Goal: Use online tool/utility: Use online tool/utility

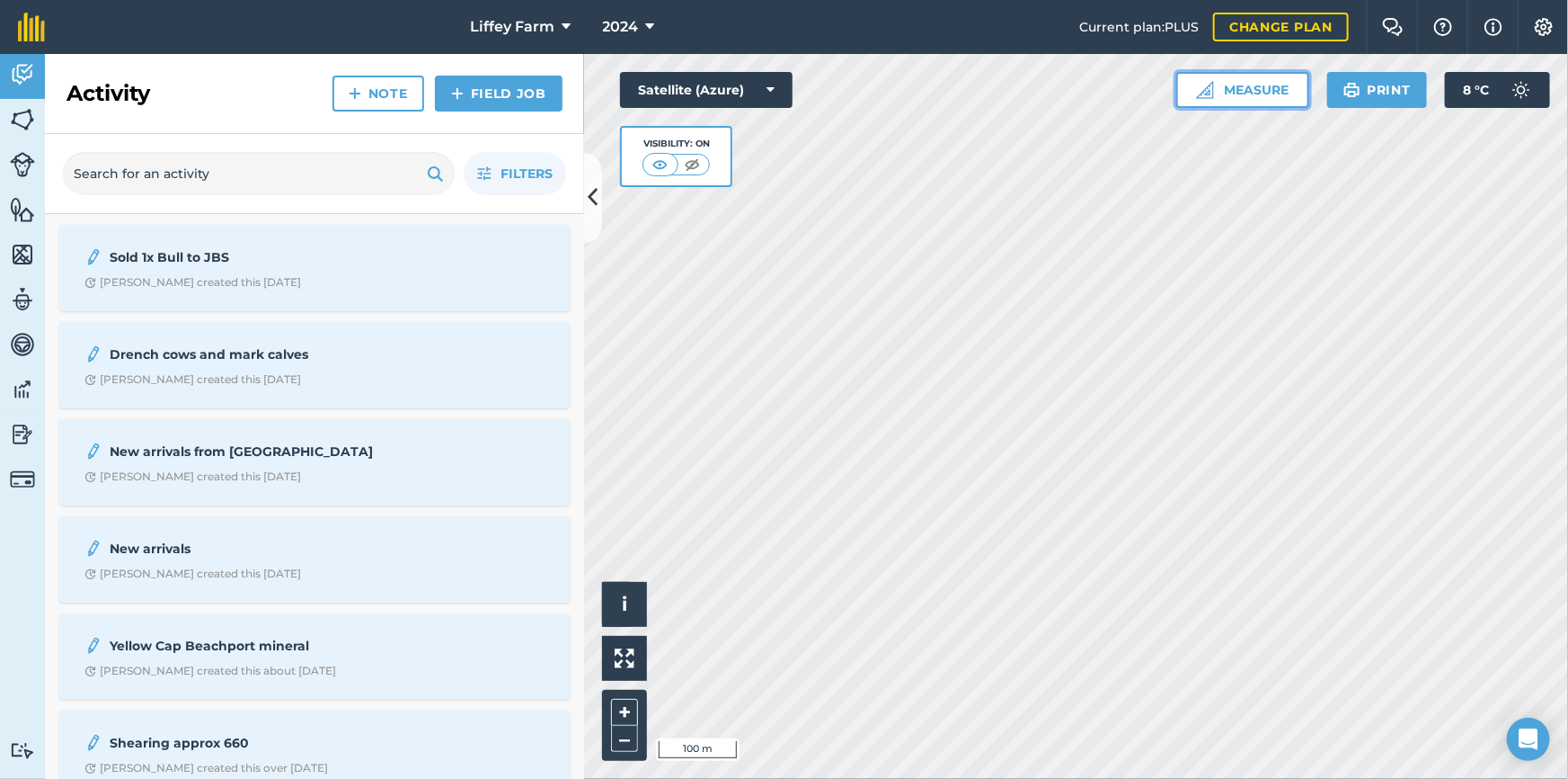
click at [1266, 86] on button "Measure" at bounding box center [1243, 90] width 133 height 36
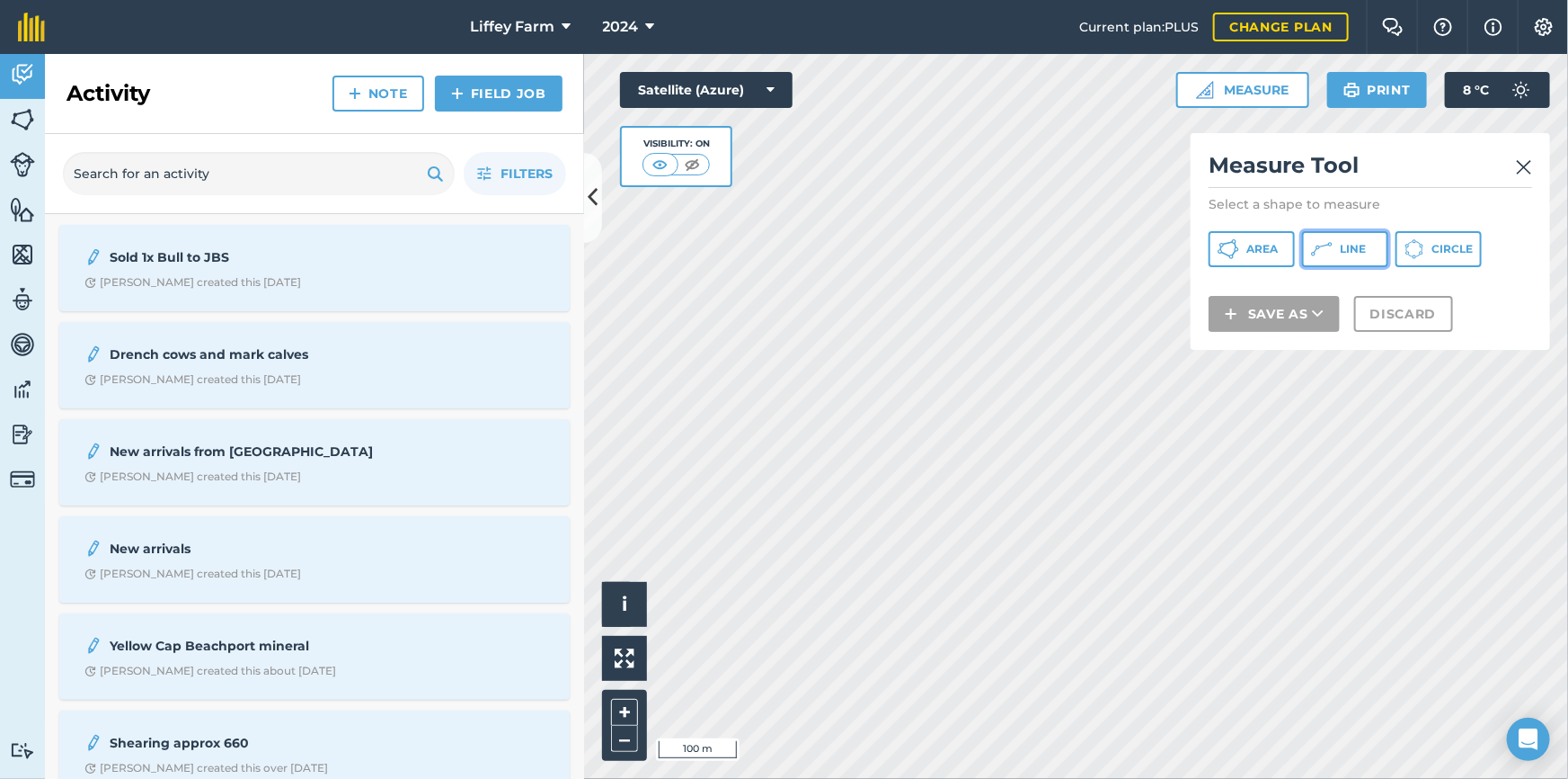
click at [1338, 244] on button "Line" at bounding box center [1345, 249] width 87 height 36
click at [1525, 162] on img at bounding box center [1524, 167] width 16 height 22
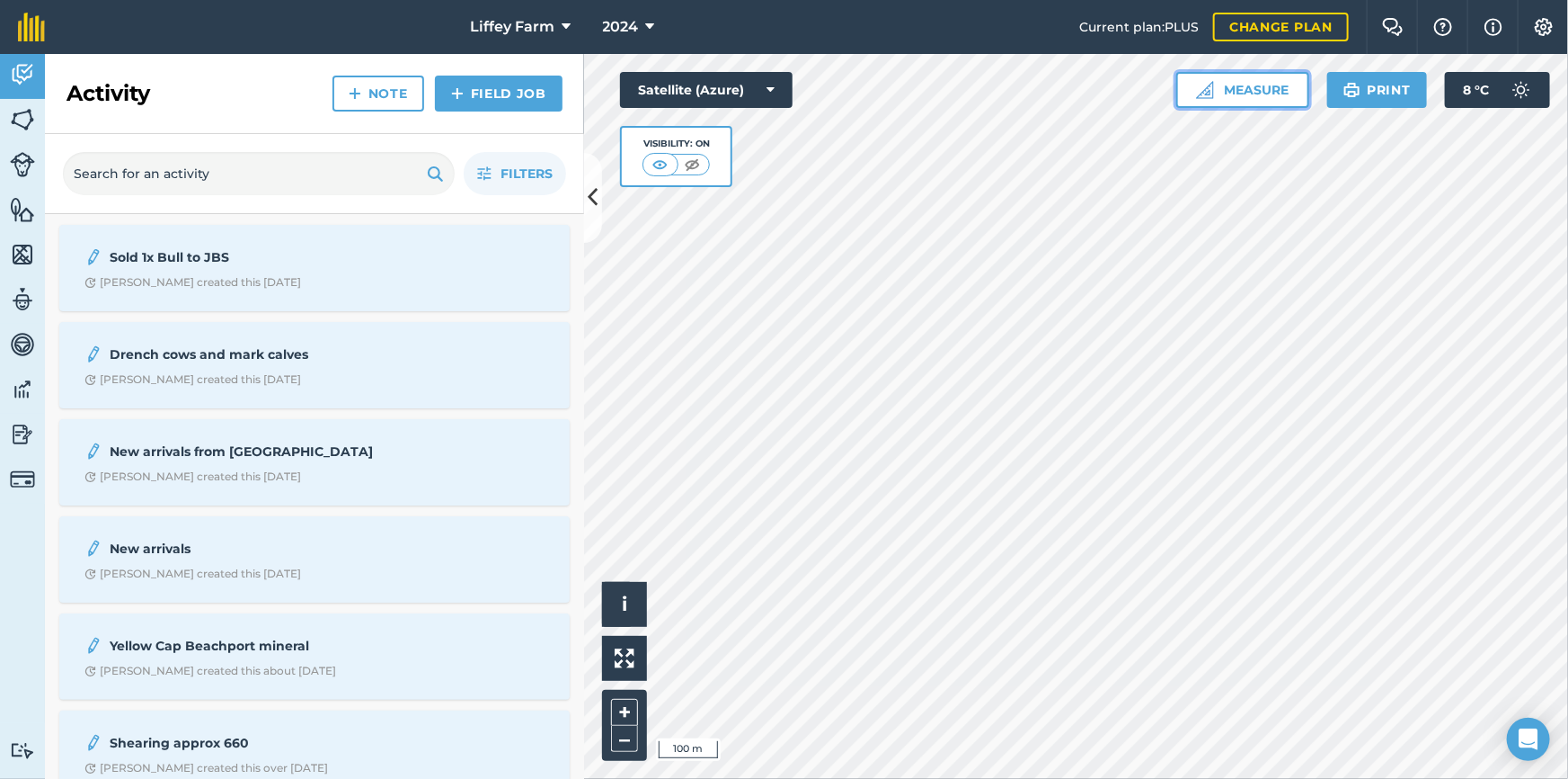
click at [1234, 90] on button "Measure" at bounding box center [1243, 90] width 133 height 36
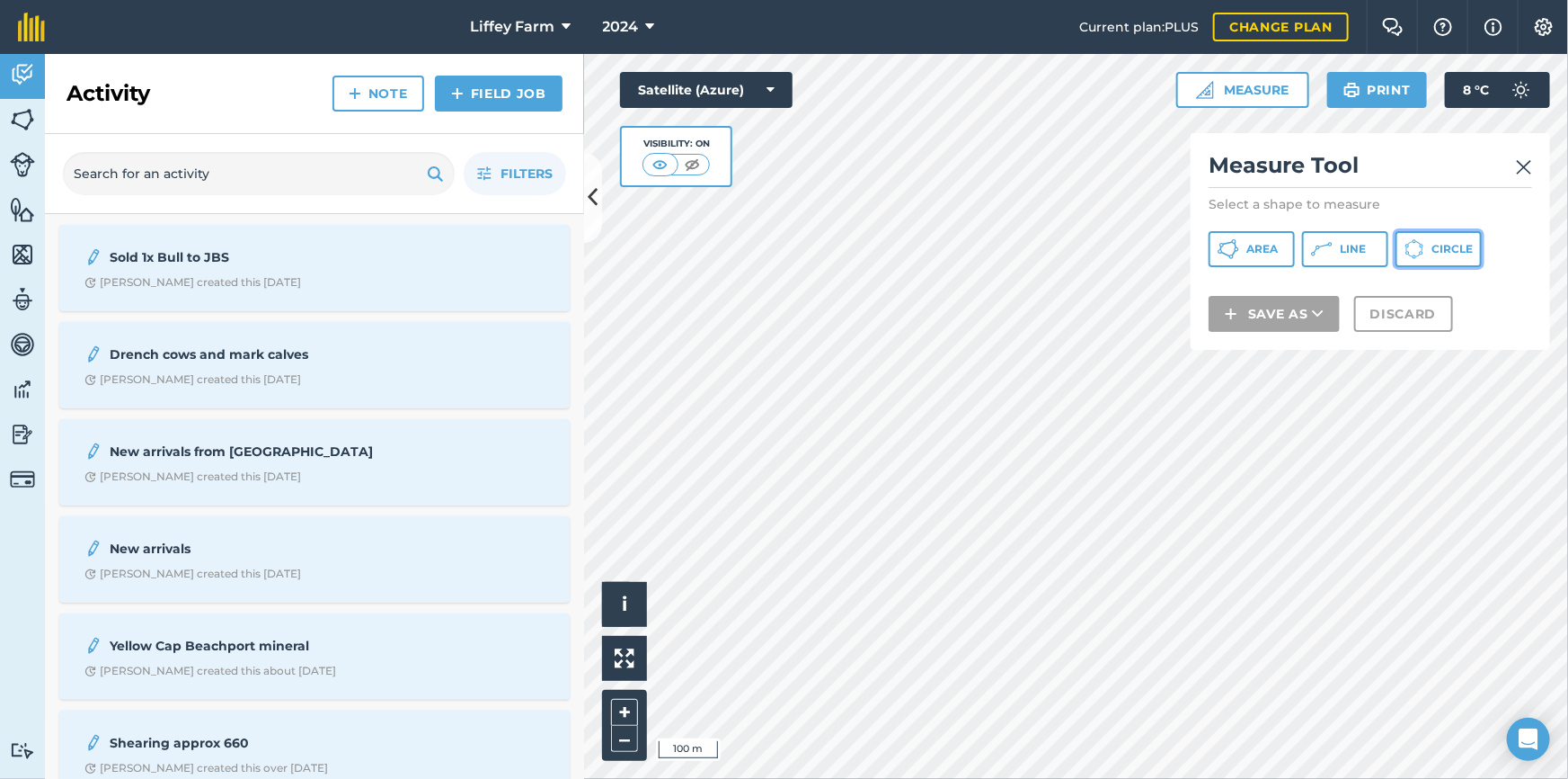
click at [1239, 244] on icon at bounding box center [1229, 249] width 22 height 22
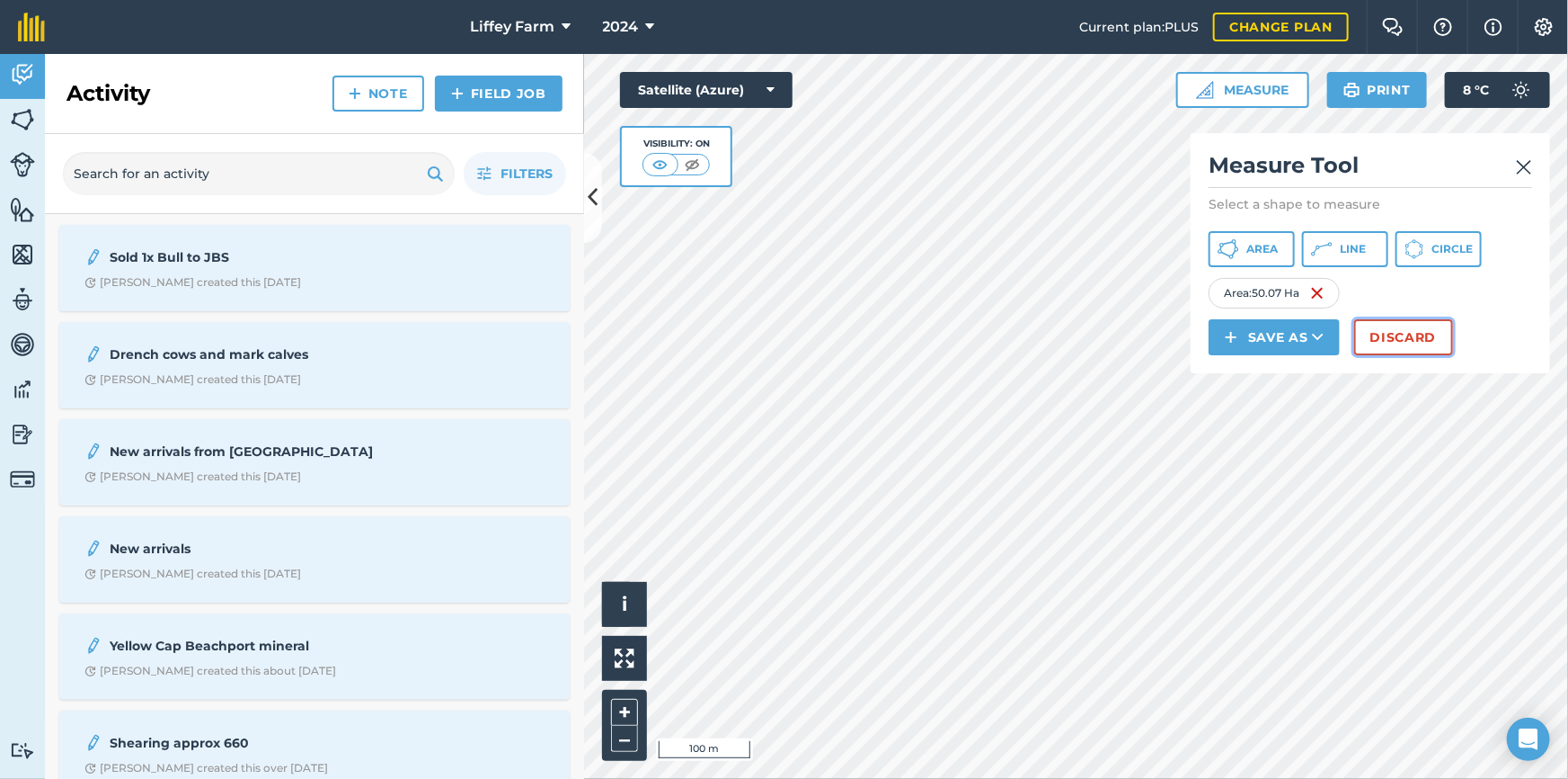
click at [1406, 333] on button "Discard" at bounding box center [1404, 338] width 99 height 36
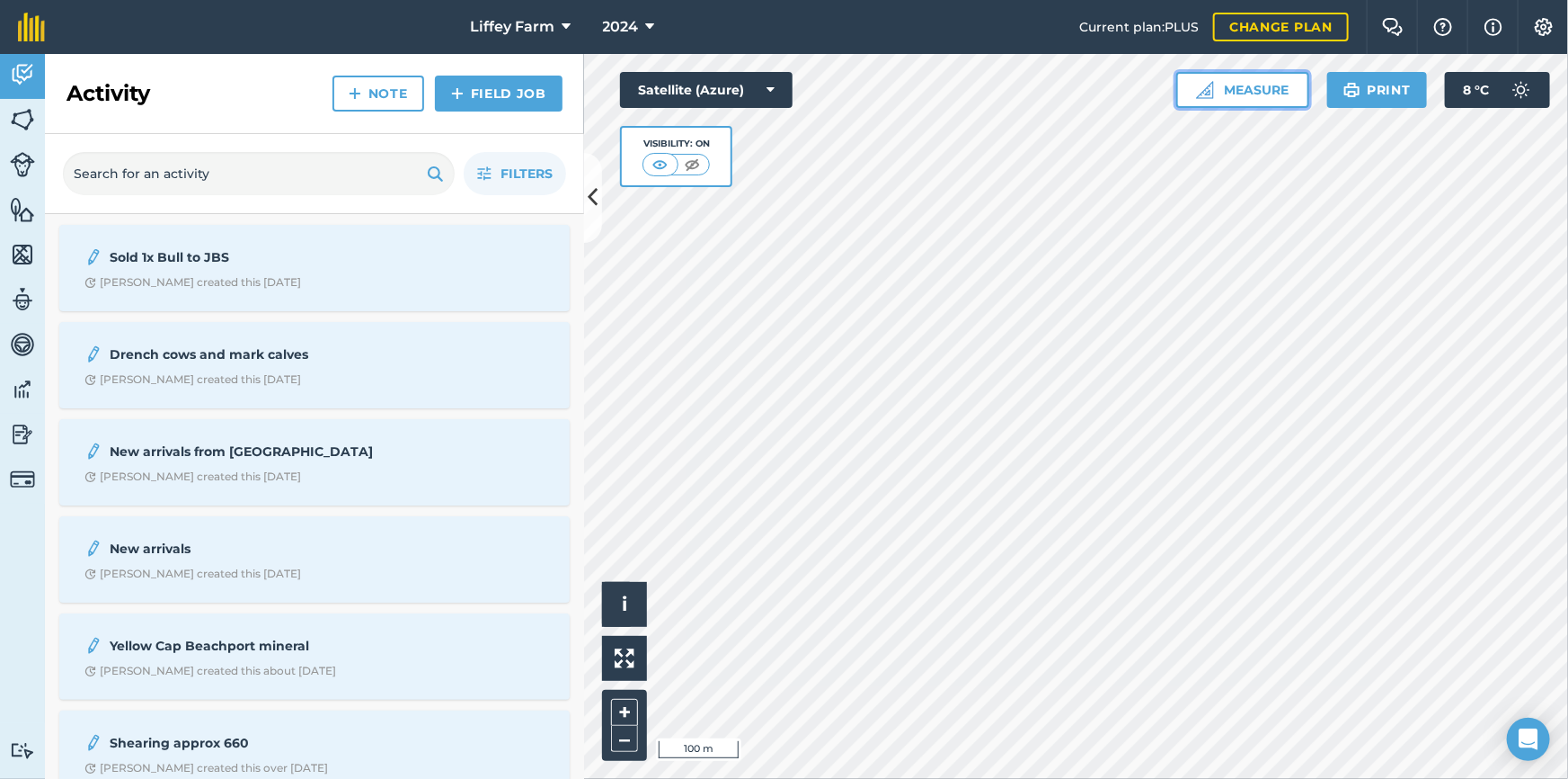
click at [1254, 92] on button "Measure" at bounding box center [1243, 90] width 133 height 36
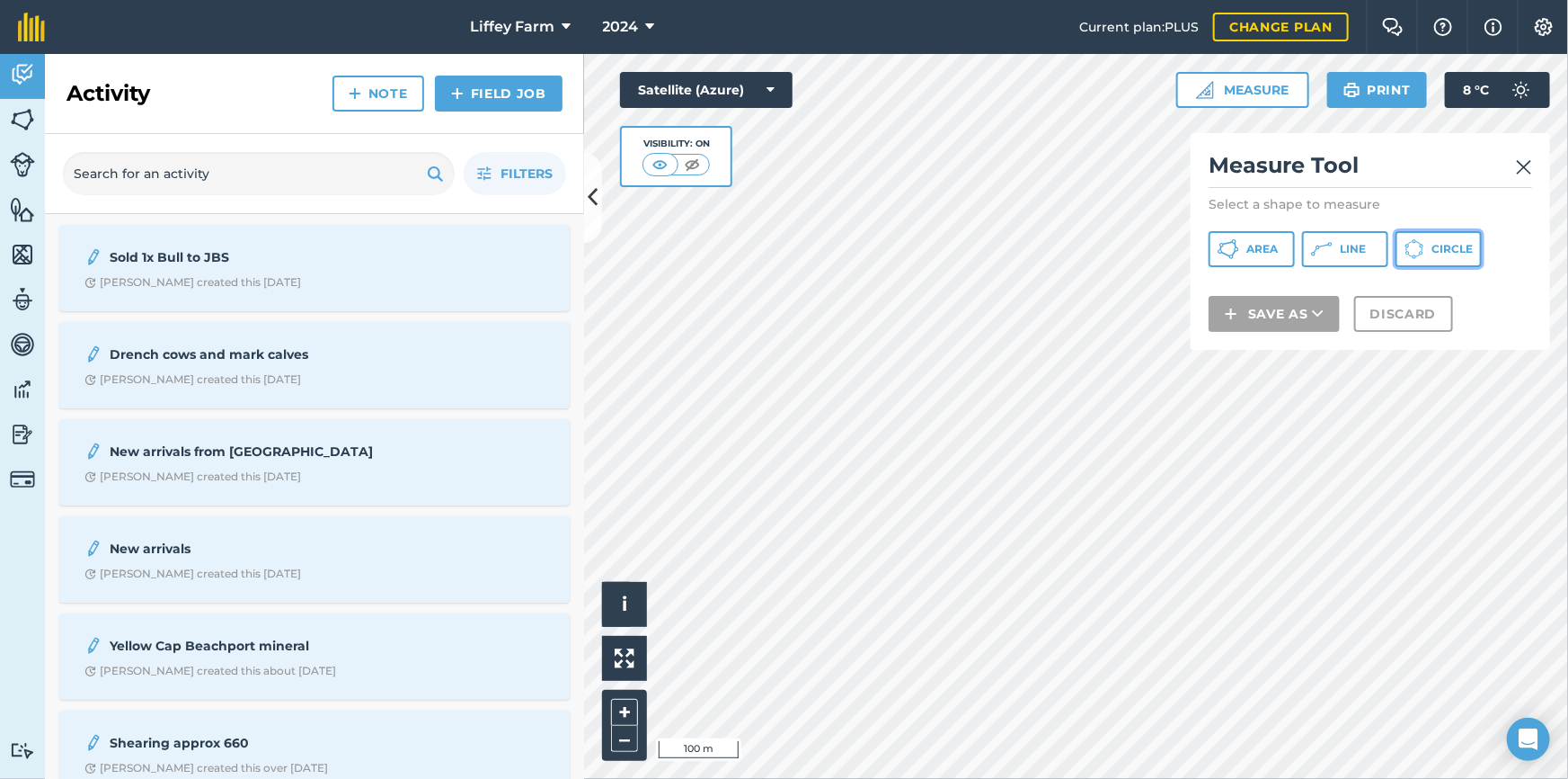
click at [1439, 237] on button "Circle" at bounding box center [1439, 249] width 87 height 36
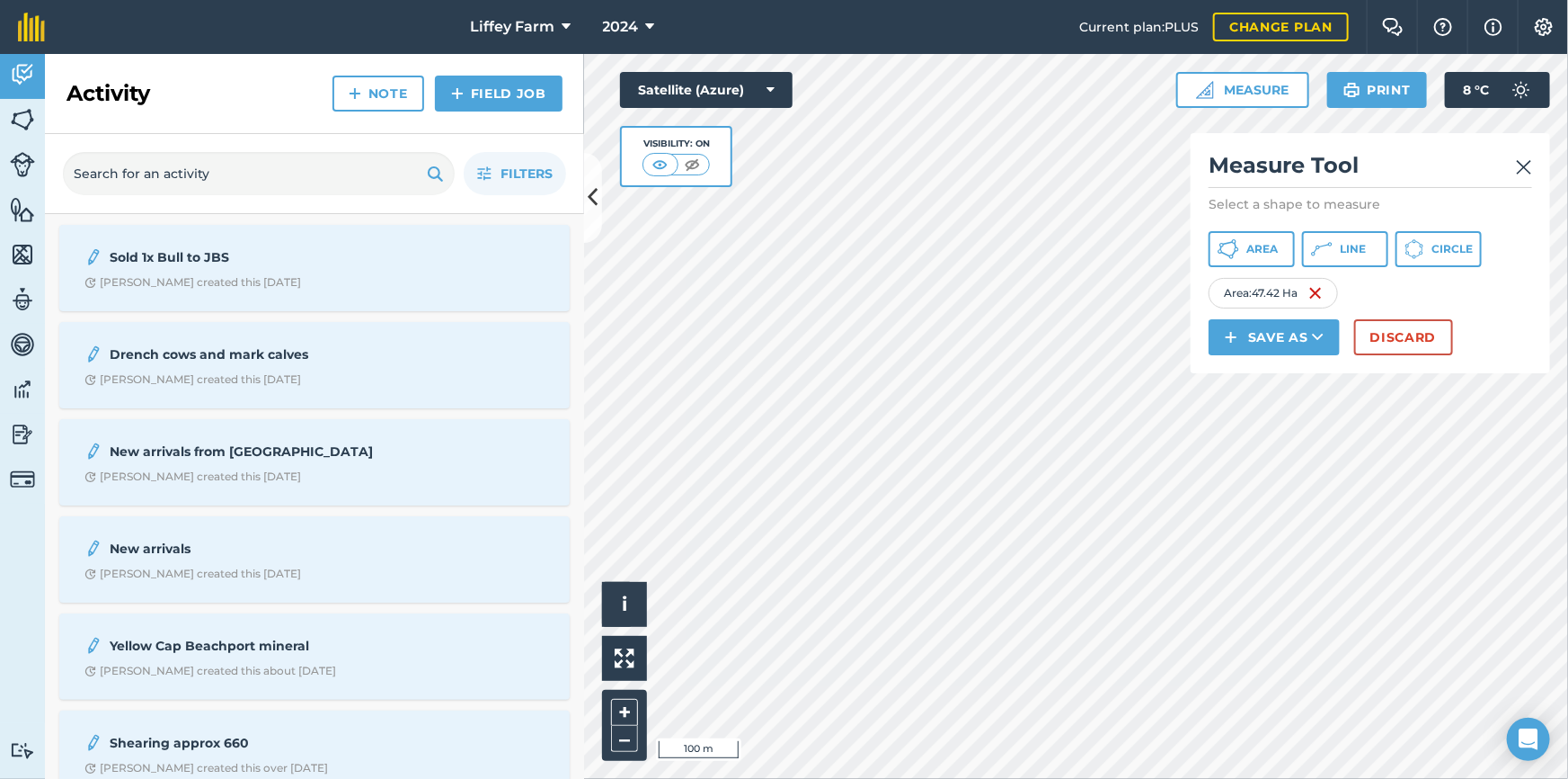
click at [1515, 165] on h2 "Measure Tool" at bounding box center [1370, 169] width 324 height 37
click at [1524, 165] on img at bounding box center [1524, 167] width 16 height 22
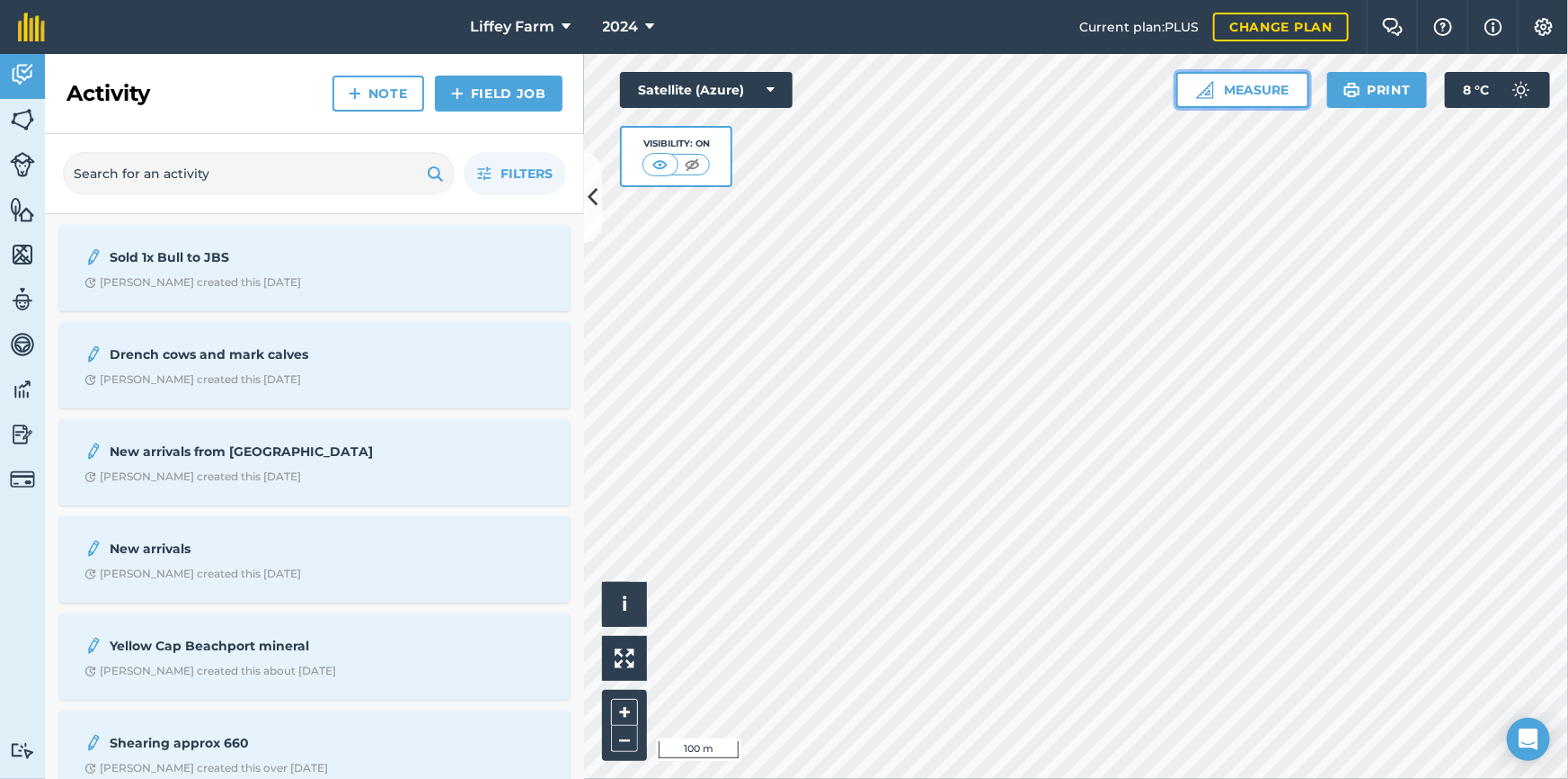
click at [1234, 85] on button "Measure" at bounding box center [1243, 90] width 133 height 36
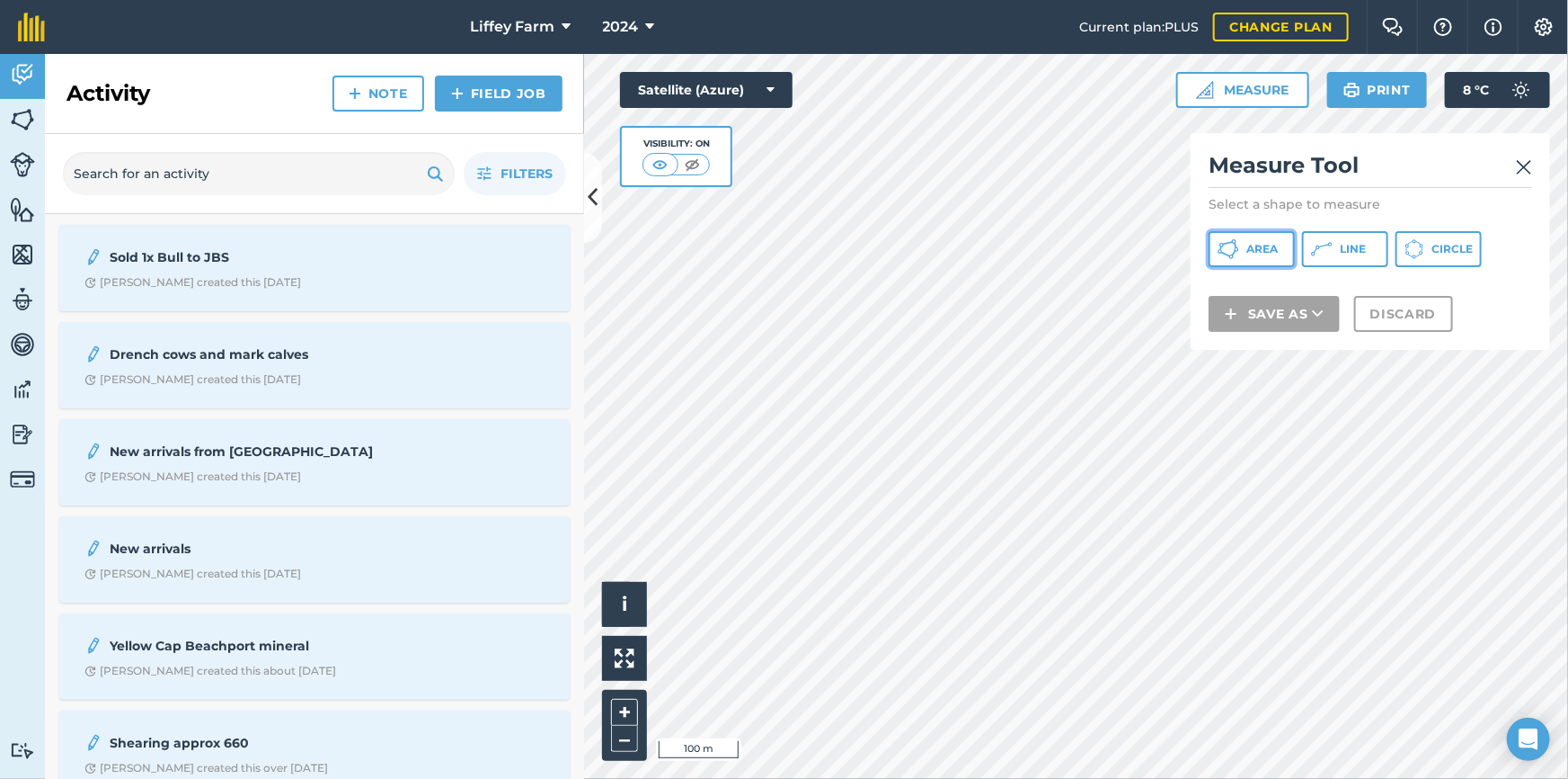
click at [1262, 246] on span "Area" at bounding box center [1262, 249] width 32 height 14
click at [1446, 249] on span "Circle" at bounding box center [1453, 249] width 42 height 14
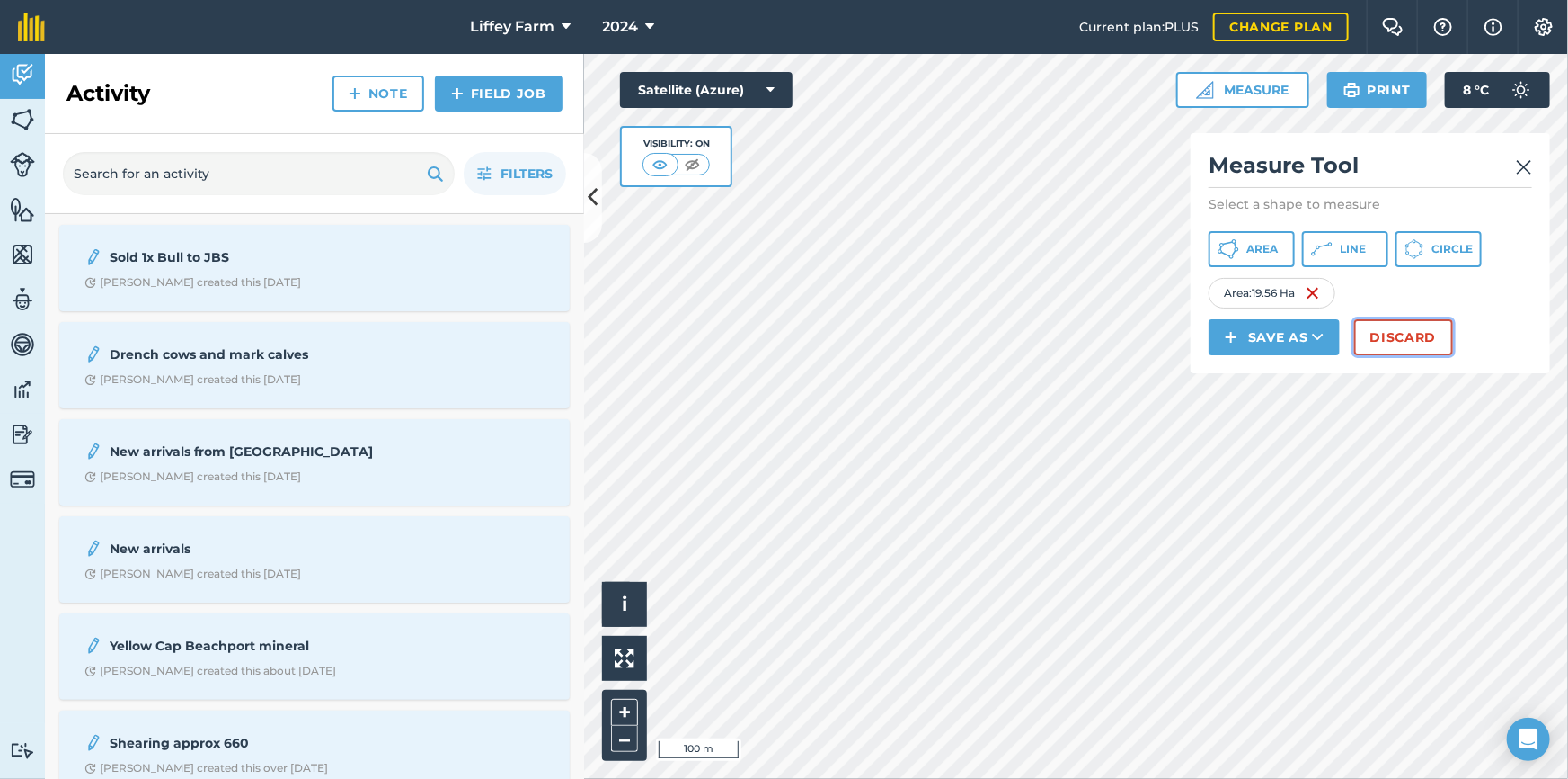
click at [1408, 341] on button "Discard" at bounding box center [1404, 338] width 99 height 36
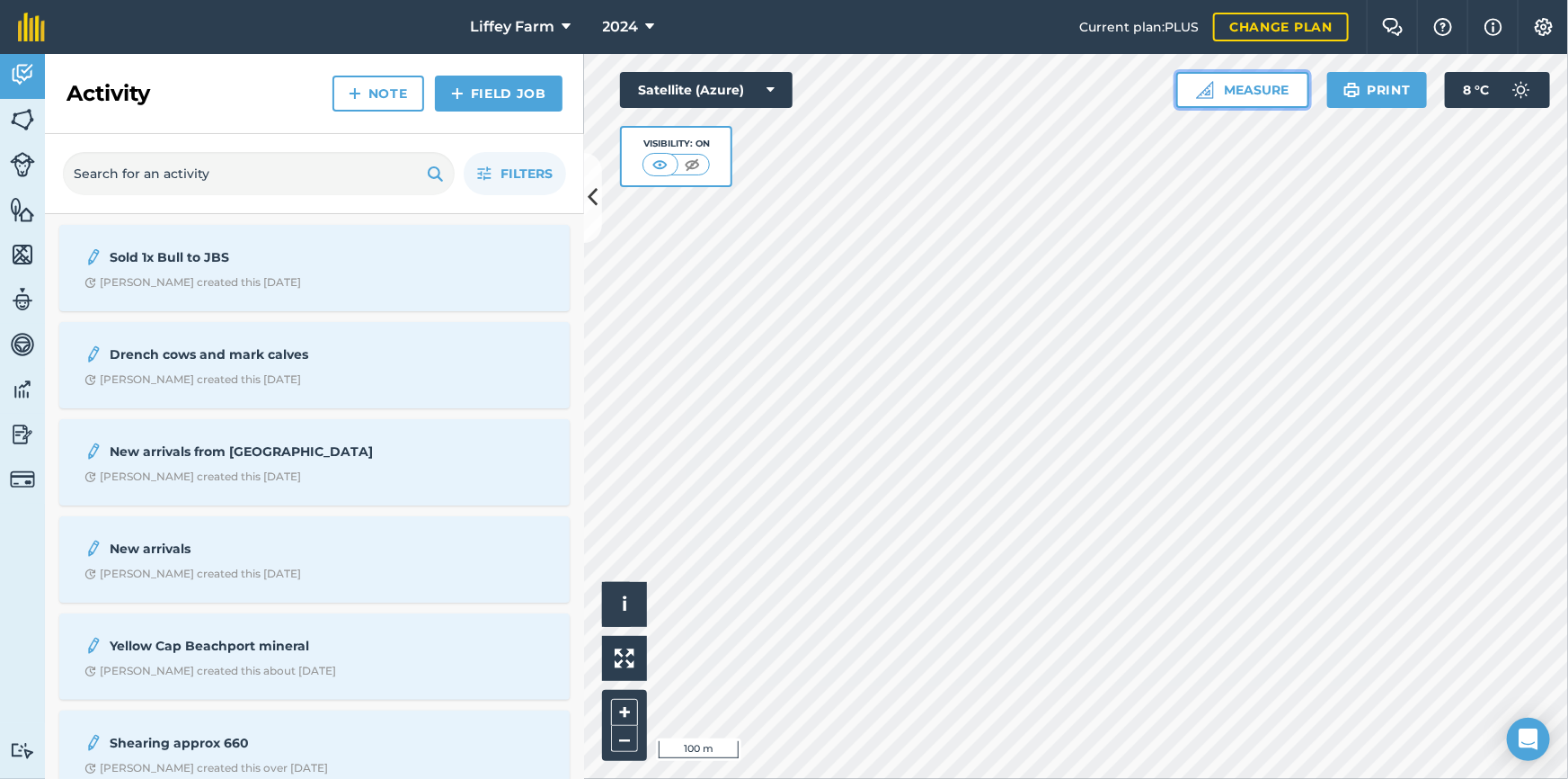
click at [1265, 94] on button "Measure" at bounding box center [1243, 90] width 133 height 36
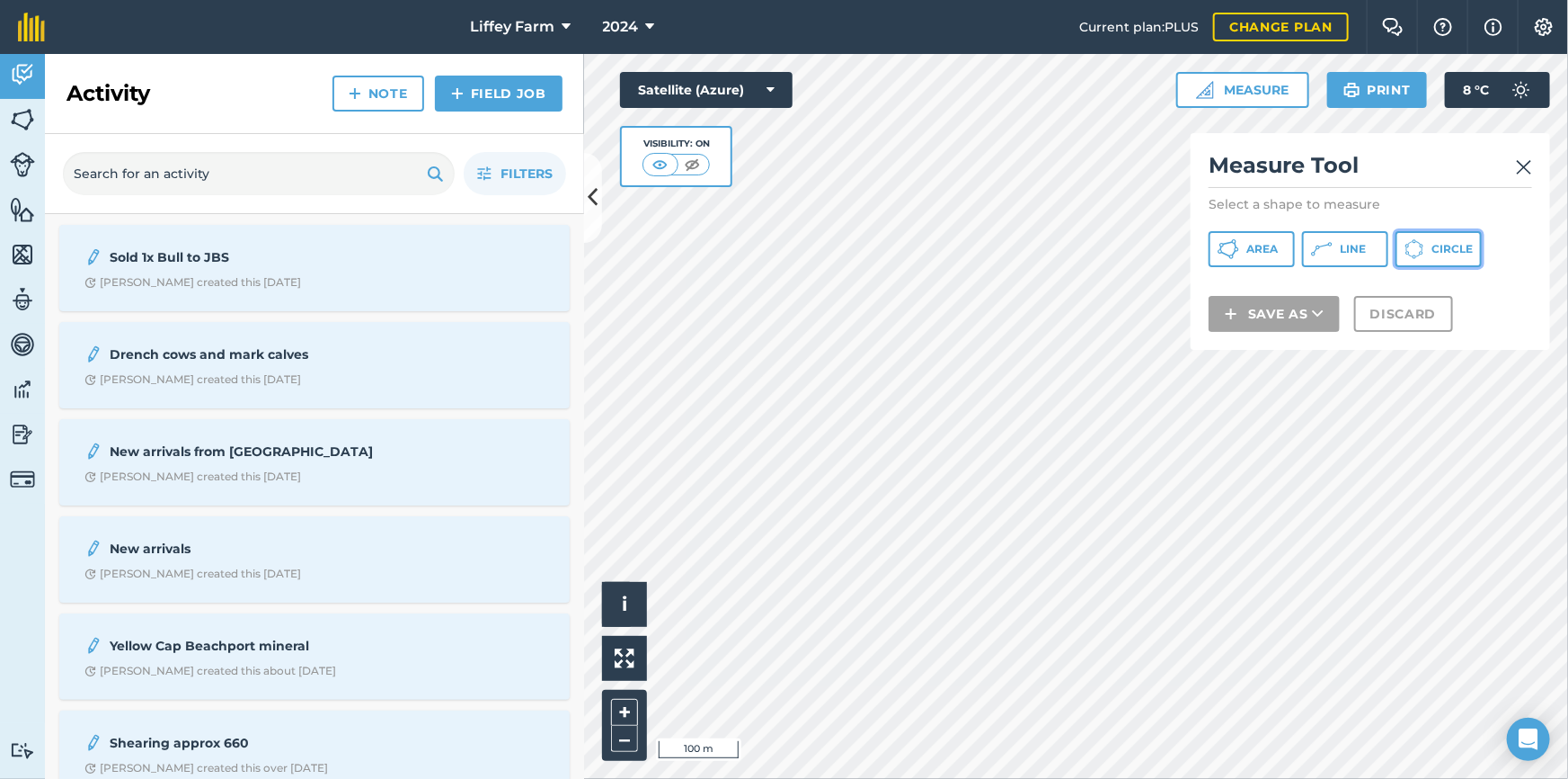
click at [1430, 255] on button "Circle" at bounding box center [1439, 249] width 87 height 36
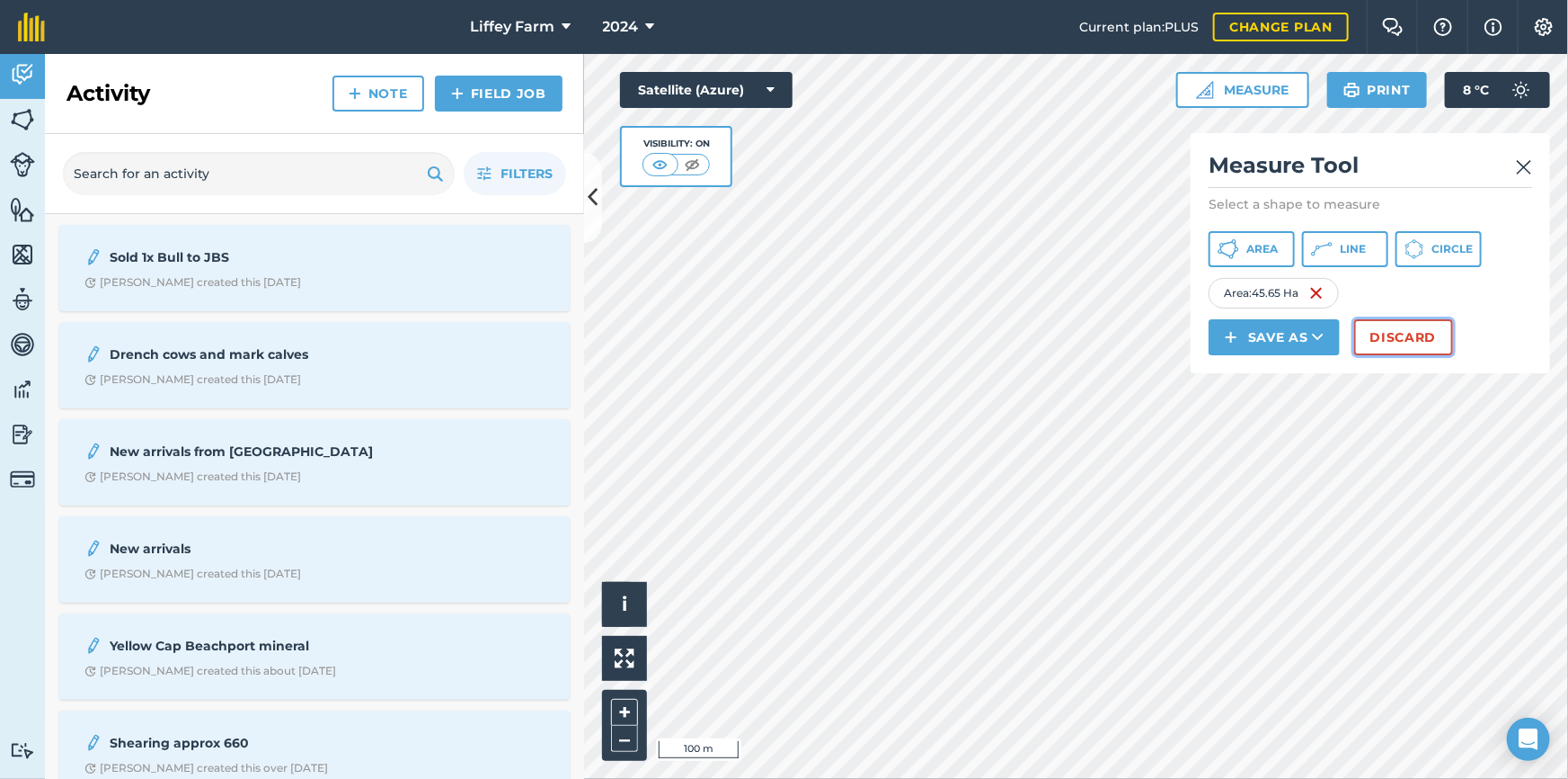
click at [1402, 329] on button "Discard" at bounding box center [1404, 338] width 99 height 36
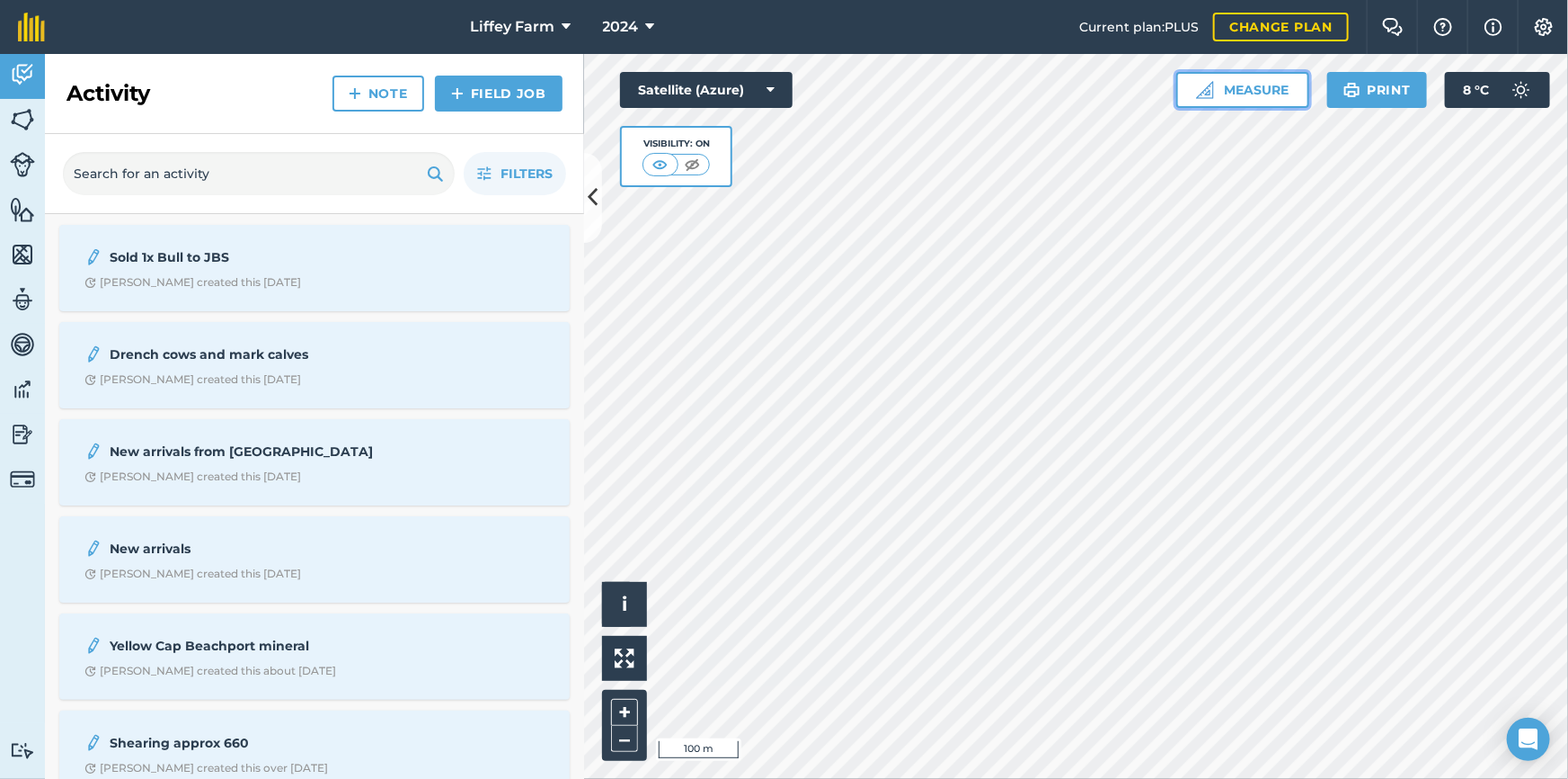
click at [1292, 88] on button "Measure" at bounding box center [1243, 90] width 133 height 36
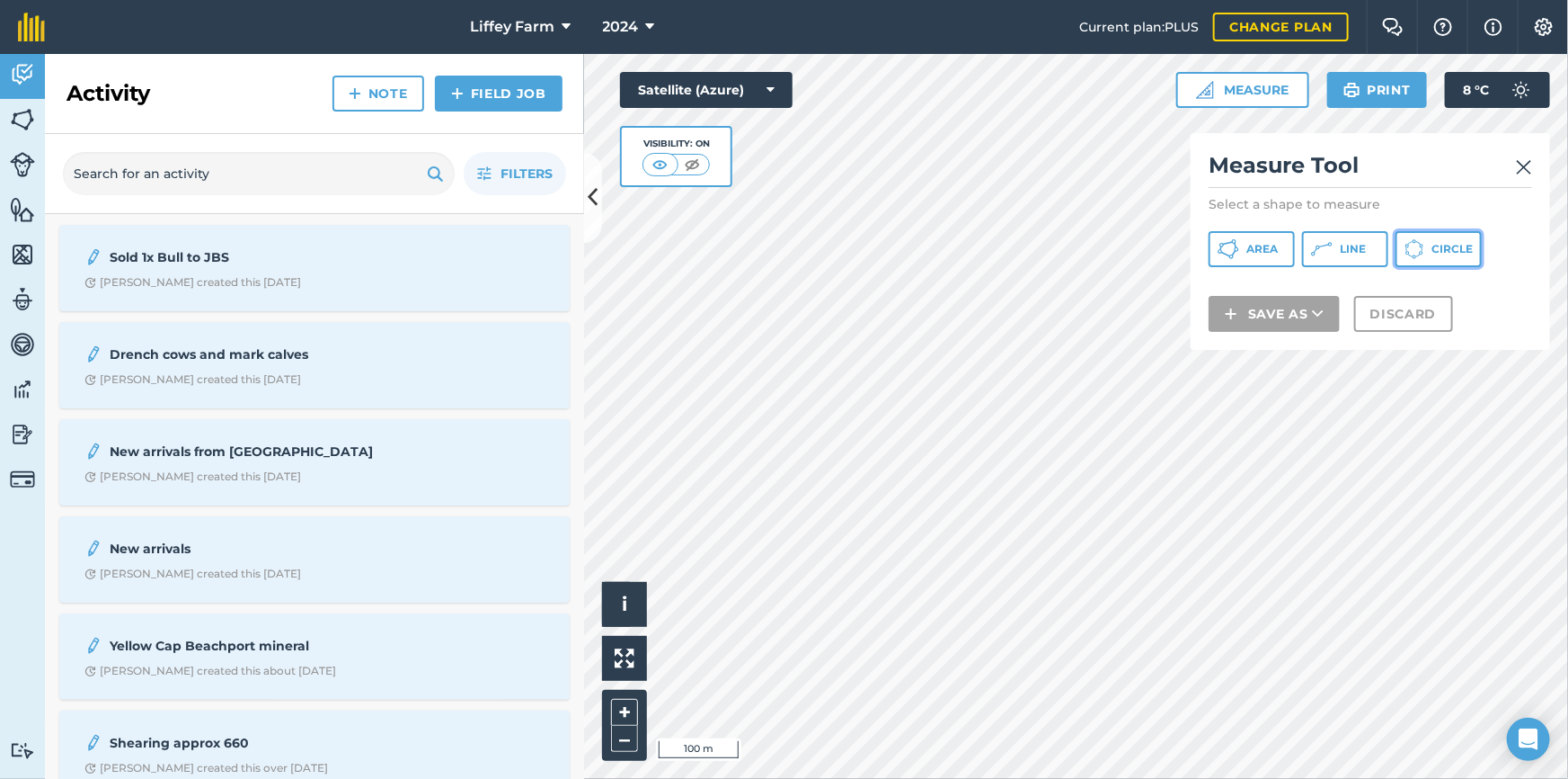
click at [1239, 243] on icon at bounding box center [1229, 249] width 22 height 22
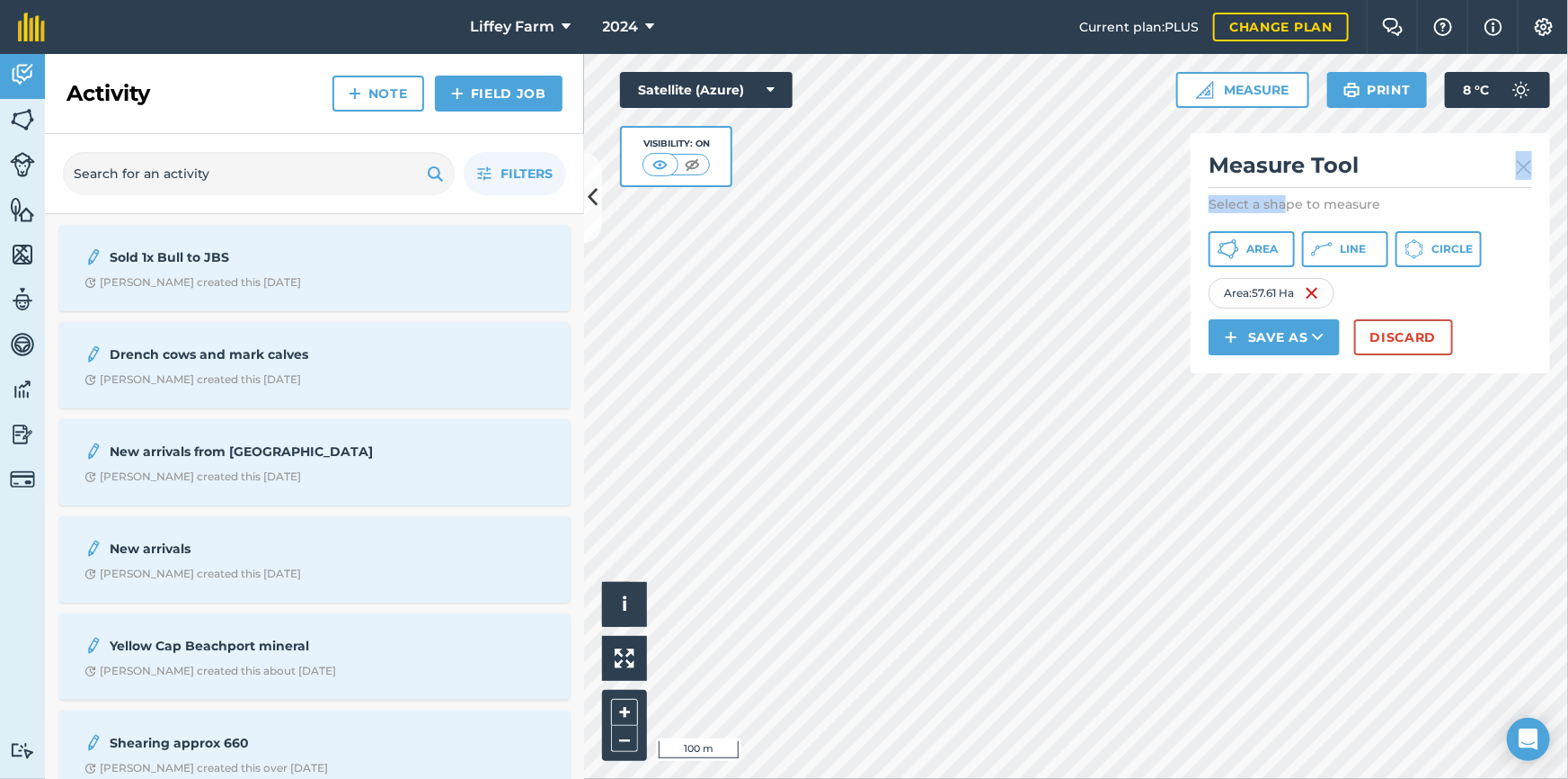
drag, startPoint x: 1431, startPoint y: 160, endPoint x: 1348, endPoint y: 172, distance: 83.9
click at [1307, 198] on div "Measure Tool Select a shape to measure Area Line Circle Area : 57.61 Ha Save as…" at bounding box center [1370, 253] width 359 height 240
drag, startPoint x: 1402, startPoint y: 144, endPoint x: 577, endPoint y: 498, distance: 897.7
click at [514, 534] on div "Activity Fields Livestock Features Maps Team Vehicles Data Reporting Billing Tu…" at bounding box center [784, 416] width 1568 height 725
